Goal: Communication & Community: Answer question/provide support

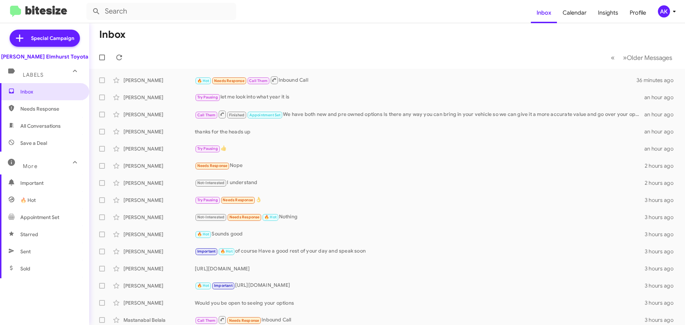
click at [30, 112] on span "Needs Response" at bounding box center [50, 108] width 61 height 7
type input "in:needs-response"
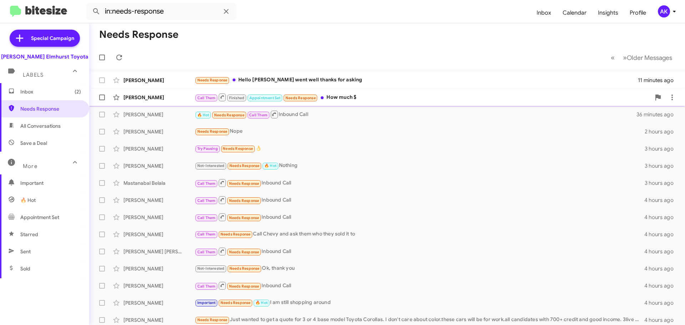
click at [347, 95] on div "Call Them Finished Appointment Set Needs Response How much $" at bounding box center [423, 97] width 456 height 9
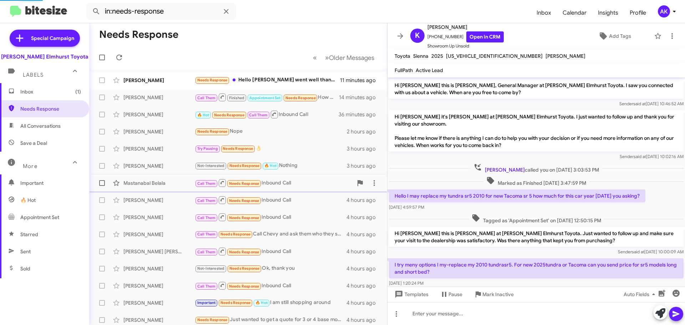
scroll to position [102, 0]
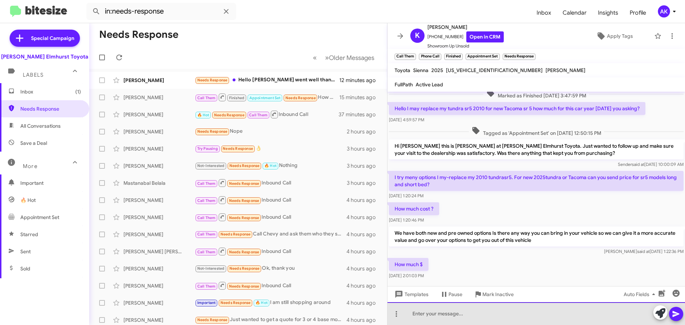
click at [448, 313] on div at bounding box center [535, 313] width 297 height 23
paste div
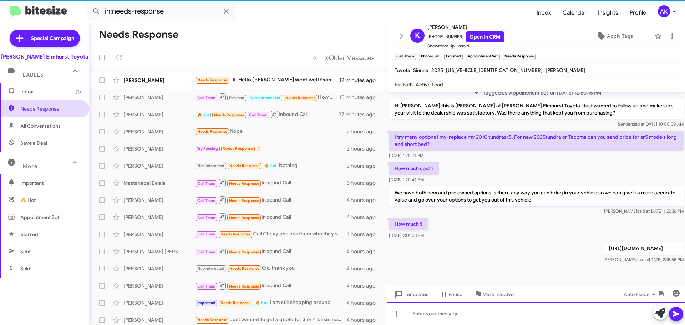
scroll to position [170, 0]
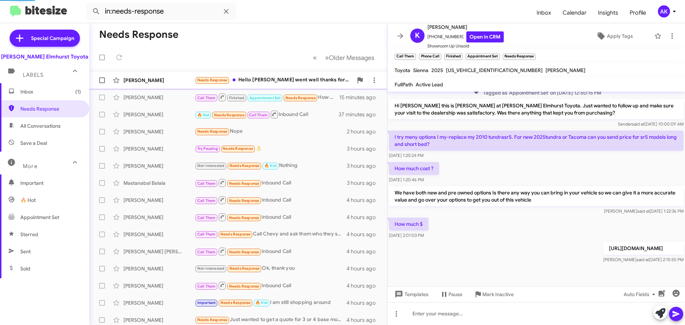
click at [291, 80] on div "Needs Response Hello [PERSON_NAME] went well thanks for asking" at bounding box center [274, 80] width 158 height 8
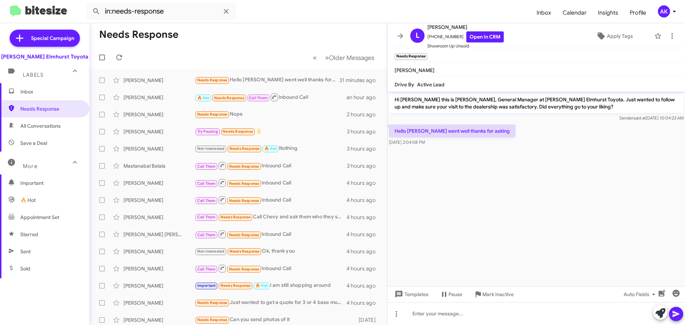
click at [12, 123] on icon at bounding box center [11, 125] width 6 height 6
type input "in:all-conversations"
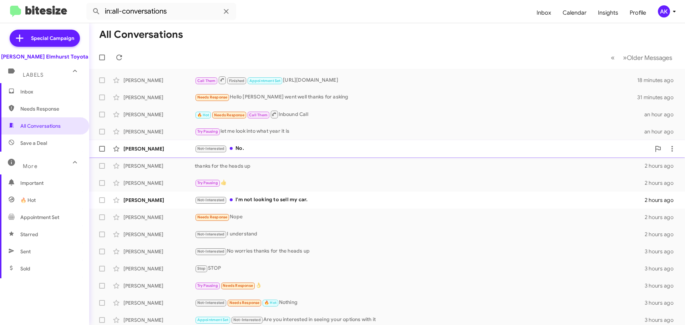
click at [261, 151] on div "Not-Interested No." at bounding box center [423, 148] width 456 height 8
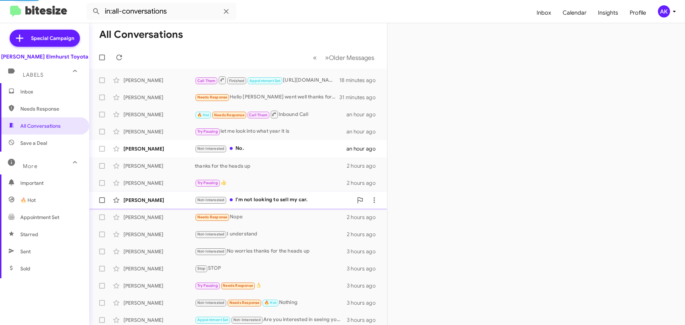
click at [263, 198] on div "Not-Interested I'm not looking to sell my car." at bounding box center [274, 200] width 158 height 8
